Goal: Task Accomplishment & Management: Manage account settings

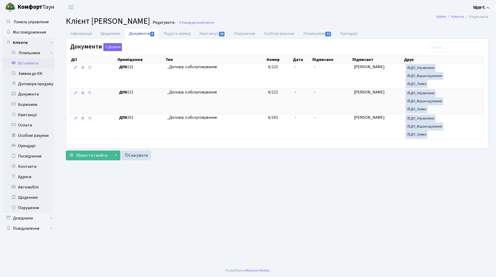
click at [27, 63] on link "Всі клієнти" at bounding box center [29, 63] width 52 height 10
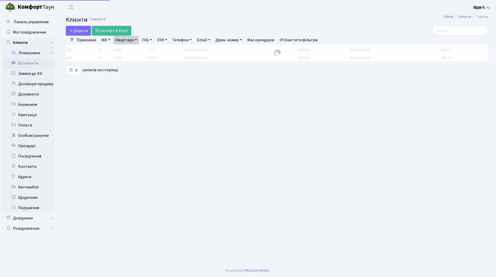
select select "25"
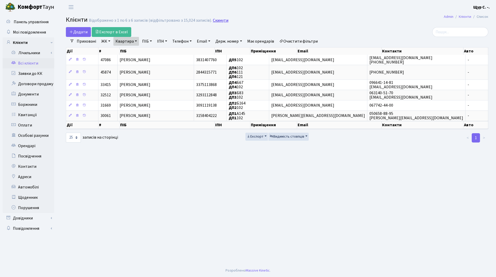
click at [214, 21] on link "Скинути" at bounding box center [221, 20] width 16 height 5
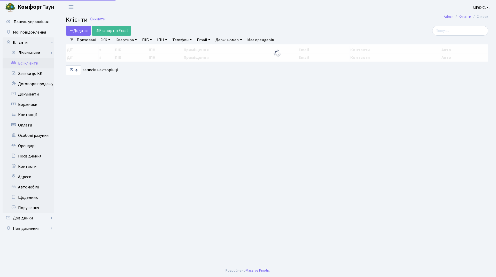
select select "25"
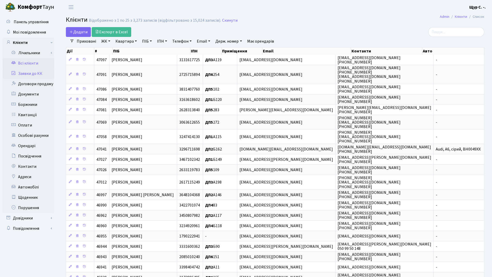
click at [43, 73] on link "Заявки до КК" at bounding box center [29, 73] width 52 height 10
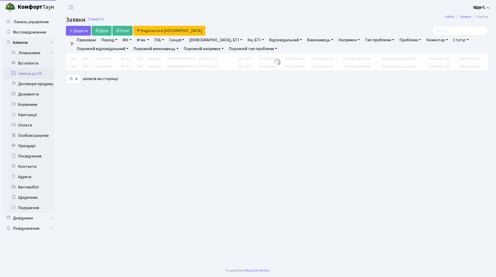
select select "25"
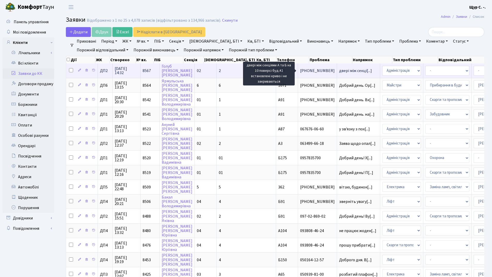
click at [339, 72] on span "двері між секці[...]" at bounding box center [355, 71] width 33 height 6
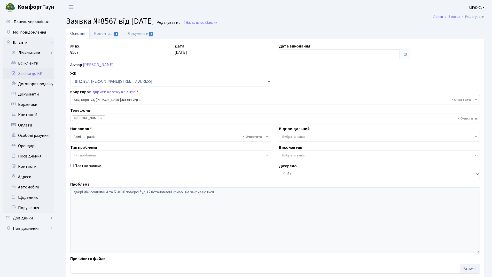
select select "30811"
click at [104, 34] on link "Коментарі 1" at bounding box center [107, 33] width 34 height 11
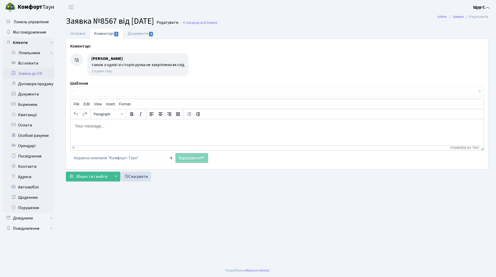
click at [37, 74] on link "Заявки до КК" at bounding box center [29, 73] width 52 height 10
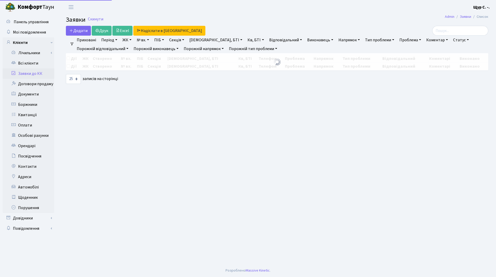
select select "25"
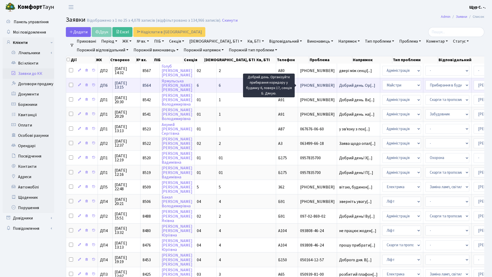
click at [339, 84] on span "Добрий день. Ор[...]" at bounding box center [357, 86] width 36 height 6
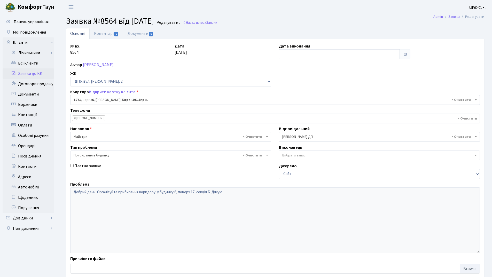
select select "46943"
select select "58"
click at [20, 74] on link "Заявки до КК" at bounding box center [29, 73] width 52 height 10
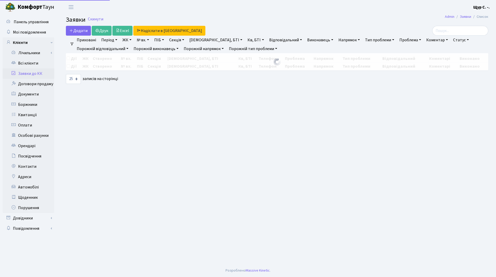
select select "25"
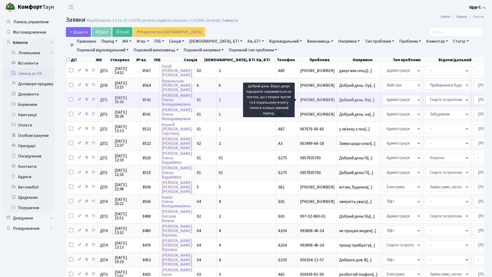
click at [339, 100] on span "Добрий день. Вх[...]" at bounding box center [356, 100] width 35 height 6
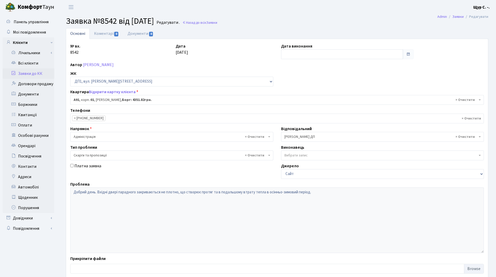
select select "29719"
select select "55"
click at [29, 63] on link "Всі клієнти" at bounding box center [29, 63] width 52 height 10
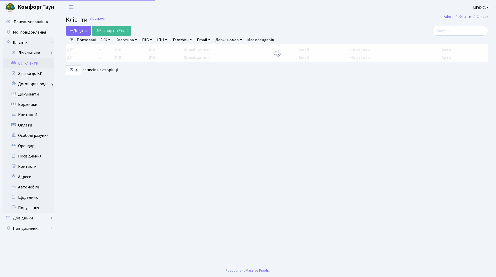
select select "25"
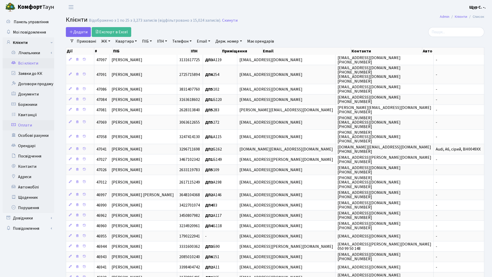
click at [34, 124] on link "Оплати" at bounding box center [29, 125] width 52 height 10
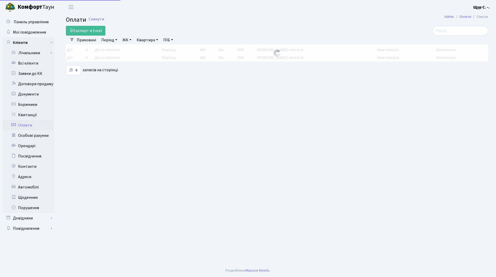
select select "25"
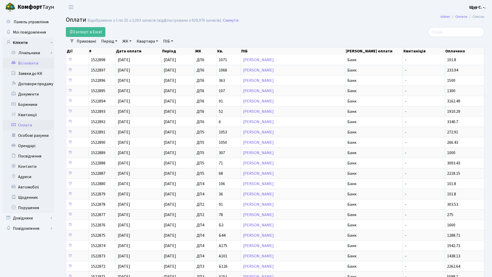
click at [35, 63] on link "Всі клієнти" at bounding box center [29, 63] width 52 height 10
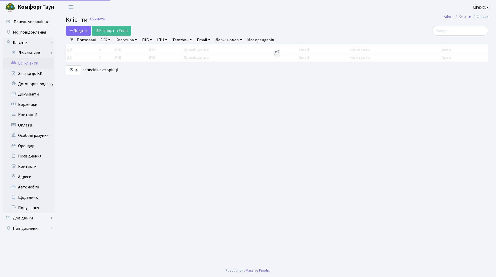
select select "25"
